Goal: Find specific page/section: Find specific page/section

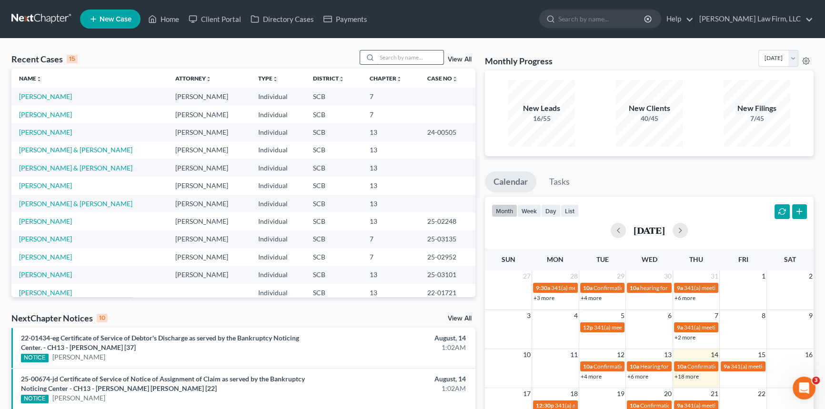
click at [377, 53] on input "search" at bounding box center [410, 57] width 67 height 14
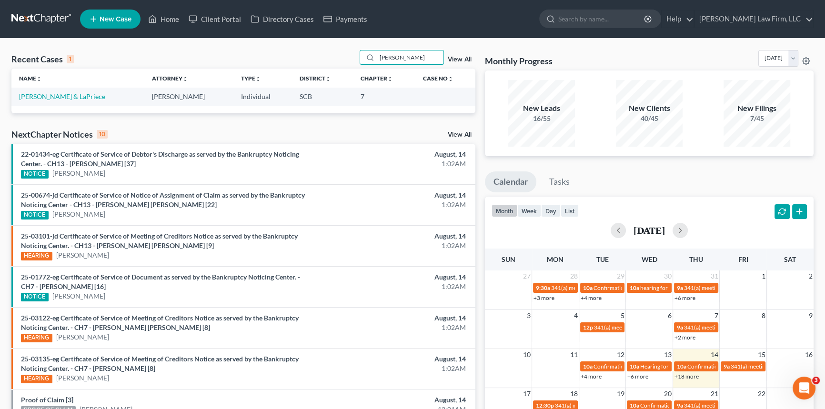
type input "[PERSON_NAME]"
click at [50, 92] on td "[PERSON_NAME] & LaPriece" at bounding box center [77, 97] width 133 height 18
click at [52, 96] on link "[PERSON_NAME] & LaPriece" at bounding box center [62, 96] width 86 height 8
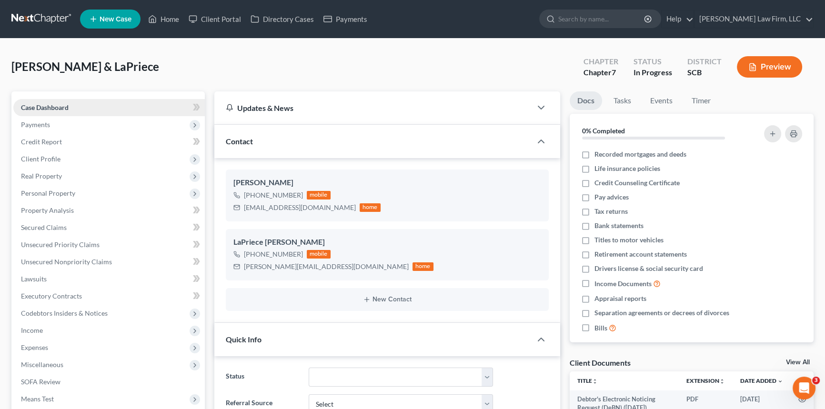
select select "0"
click at [41, 122] on span "Payments" at bounding box center [35, 124] width 29 height 8
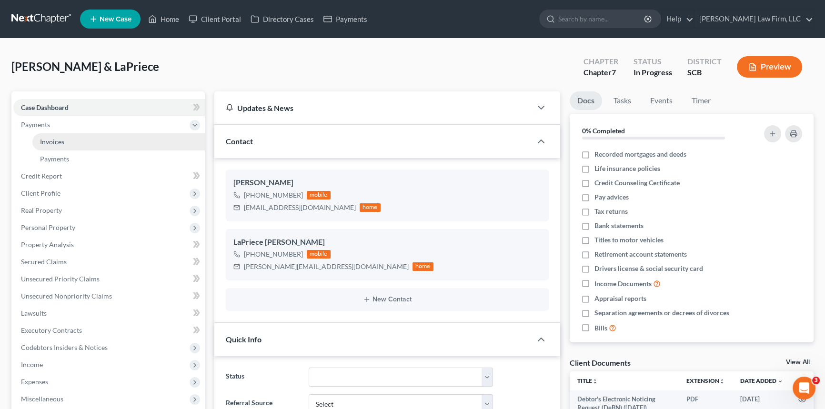
click at [53, 138] on span "Invoices" at bounding box center [52, 142] width 24 height 8
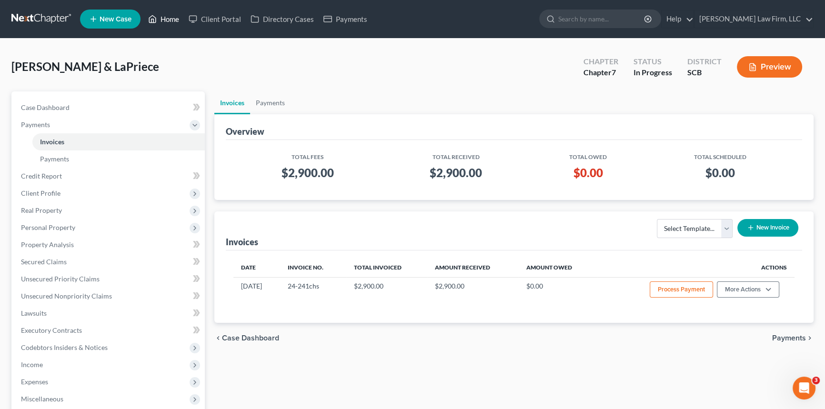
click at [168, 13] on link "Home" at bounding box center [163, 18] width 40 height 17
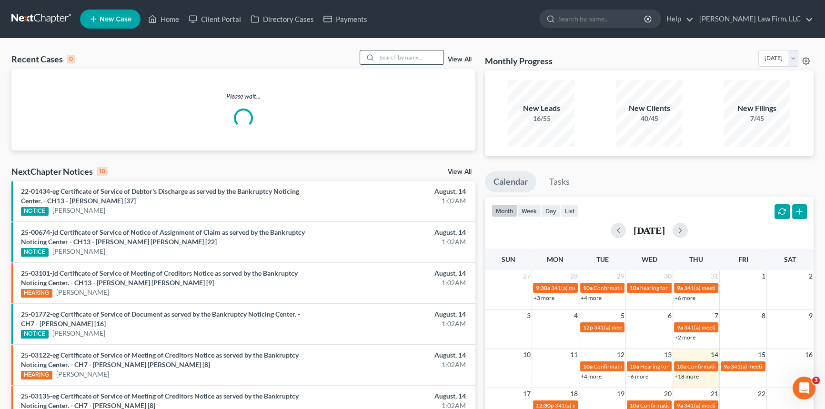
click at [379, 57] on input "search" at bounding box center [410, 57] width 67 height 14
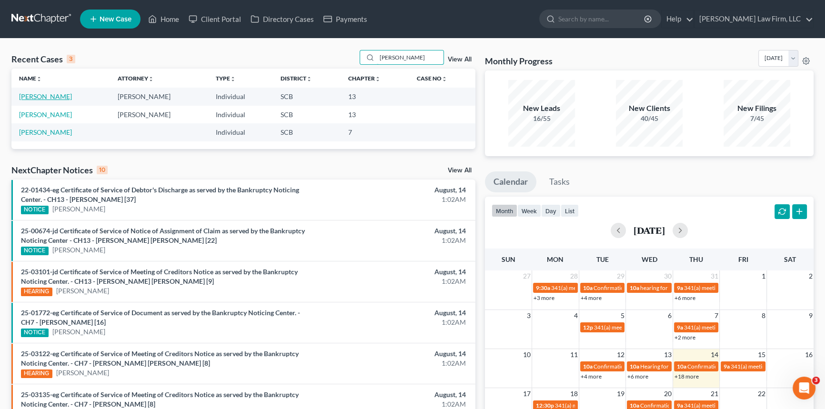
type input "[PERSON_NAME]"
click at [62, 95] on link "[PERSON_NAME]" at bounding box center [45, 96] width 53 height 8
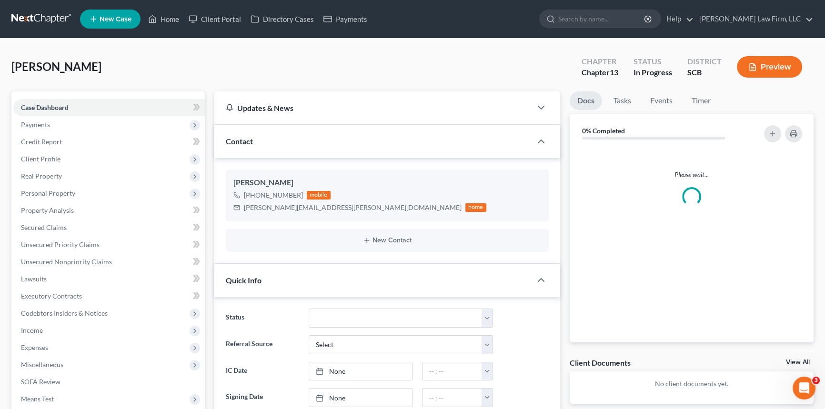
select select "0"
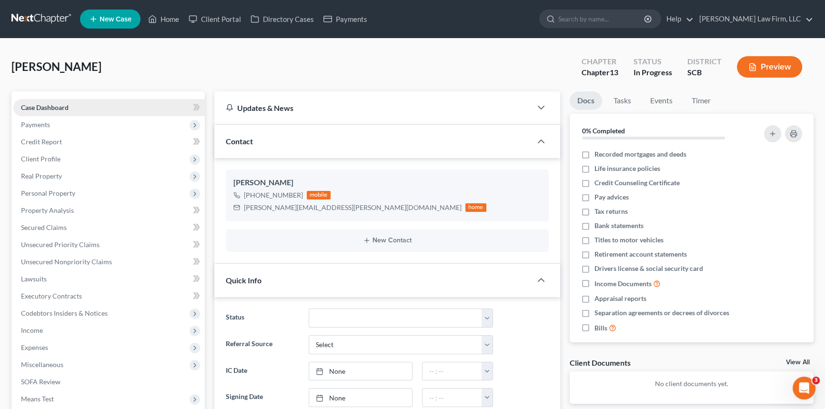
scroll to position [506, 0]
click at [46, 120] on span "Payments" at bounding box center [35, 124] width 29 height 8
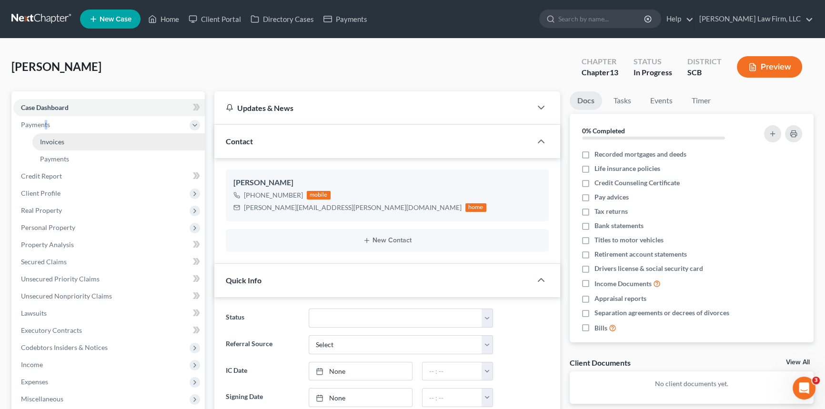
click at [52, 141] on span "Invoices" at bounding box center [52, 142] width 24 height 8
